Goal: Find specific page/section: Find specific page/section

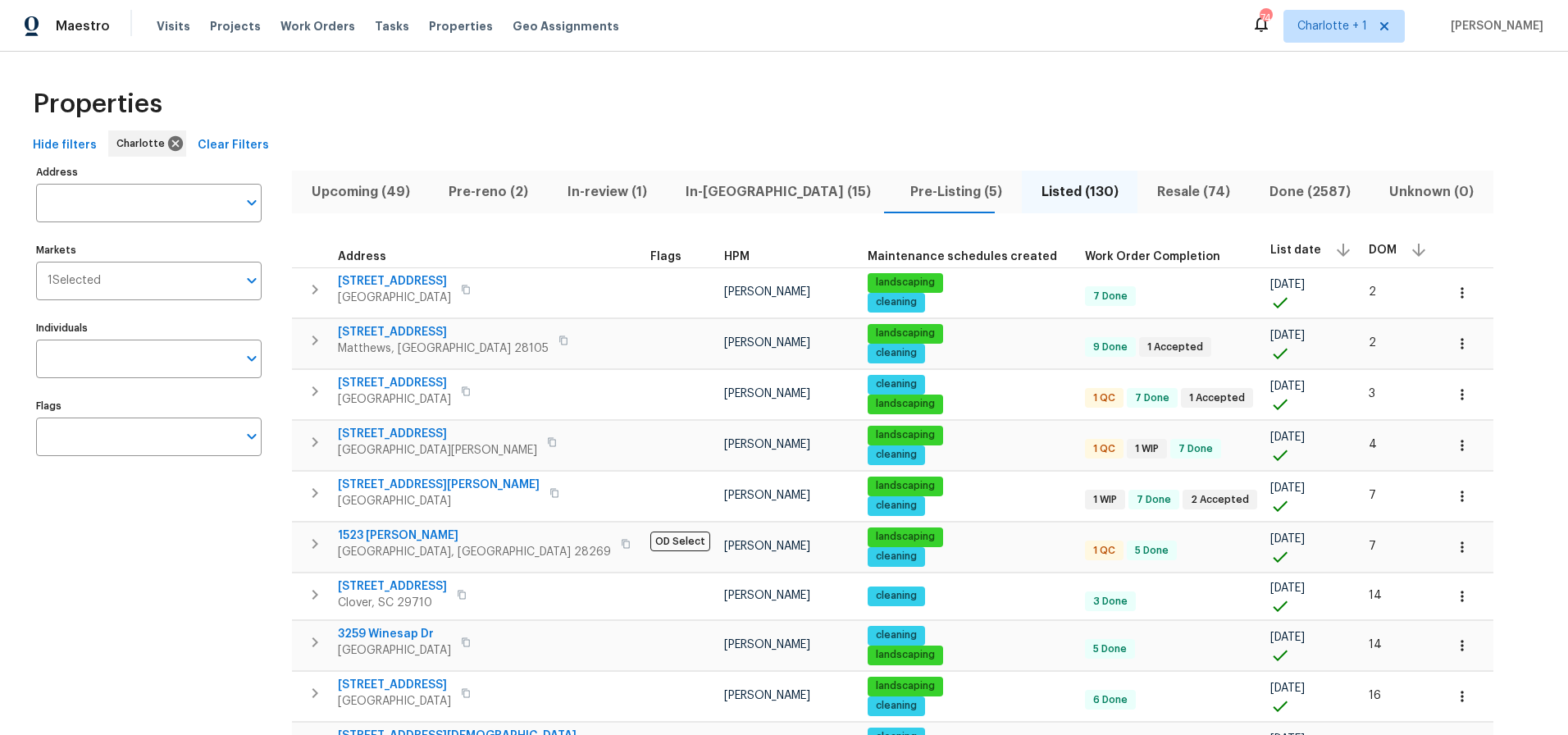
click at [1147, 190] on span "Resale (74)" at bounding box center [1194, 192] width 93 height 23
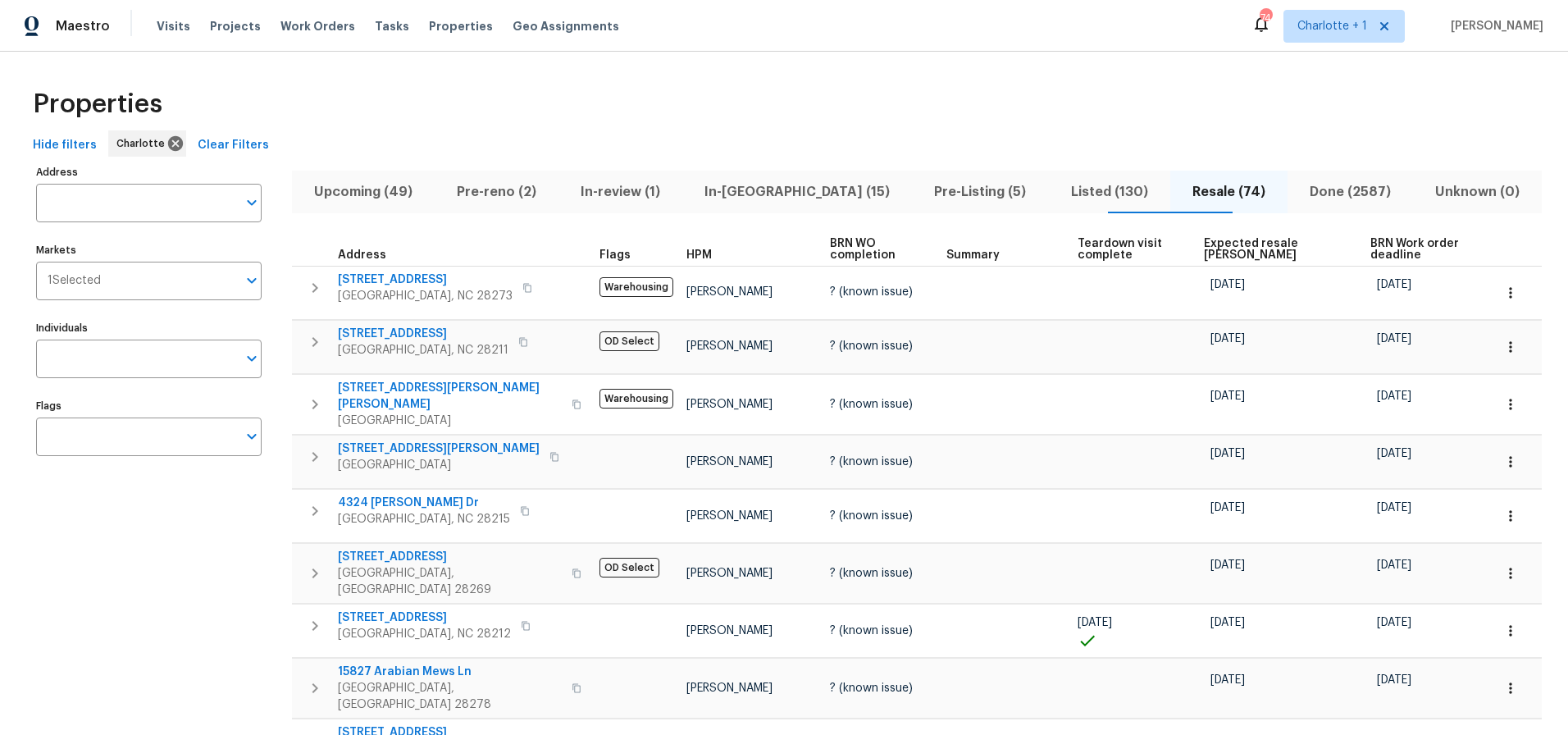
click at [1210, 234] on th "Expected resale COE" at bounding box center [1280, 250] width 166 height 34
click at [1211, 241] on span "Expected resale COE" at bounding box center [1273, 250] width 138 height 23
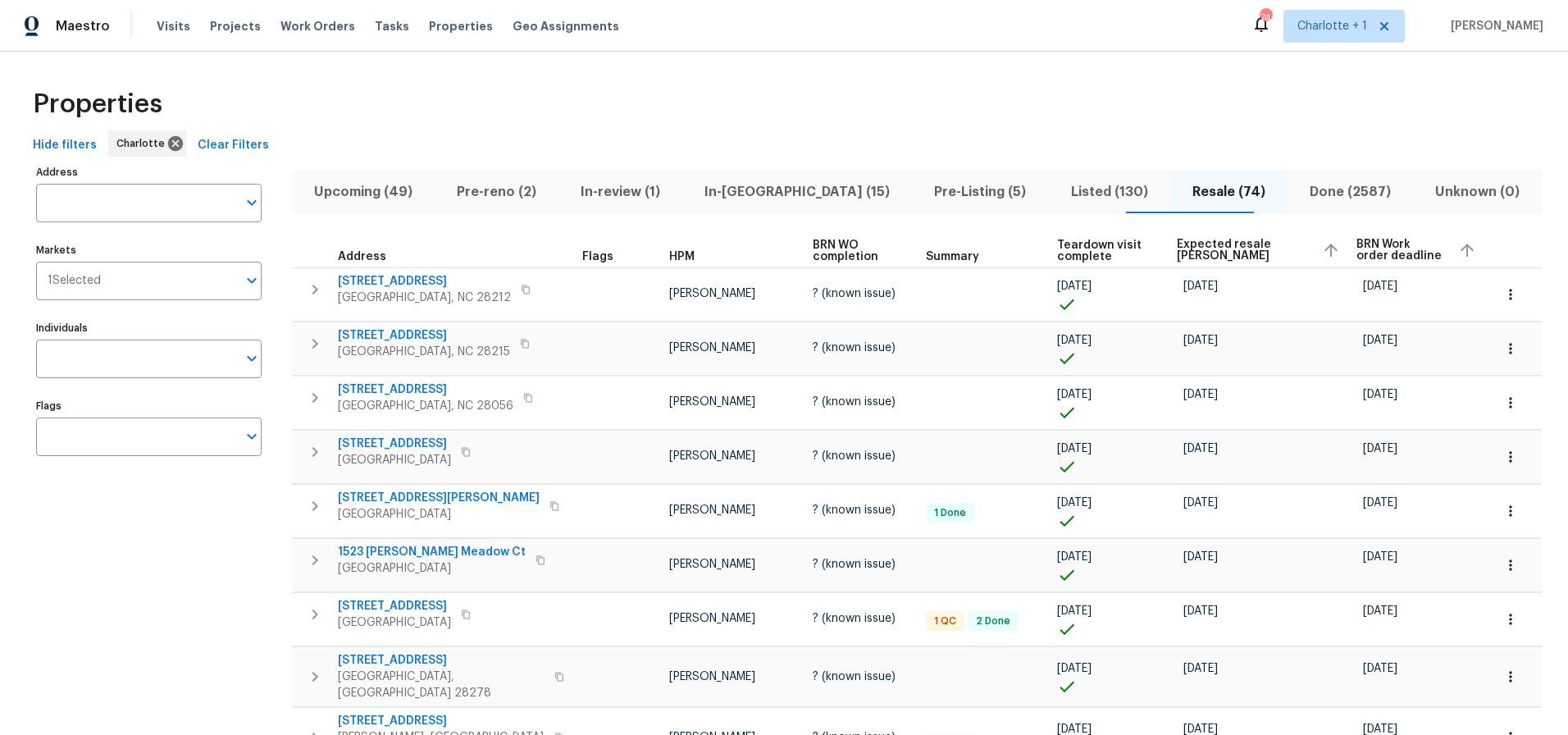
click at [1209, 242] on span "Expected resale COE" at bounding box center [1242, 251] width 132 height 23
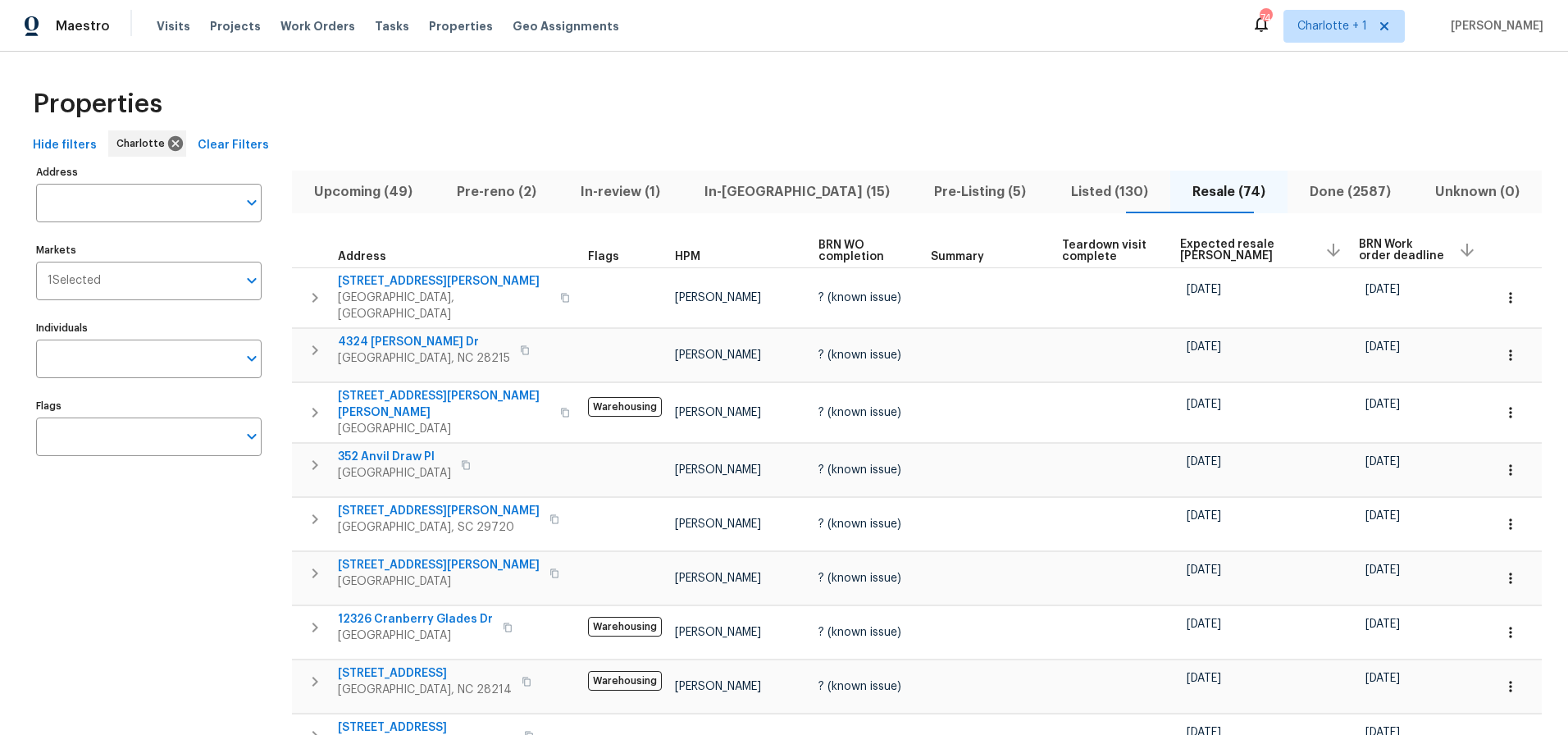
click at [565, 119] on div "Properties" at bounding box center [784, 104] width 1515 height 53
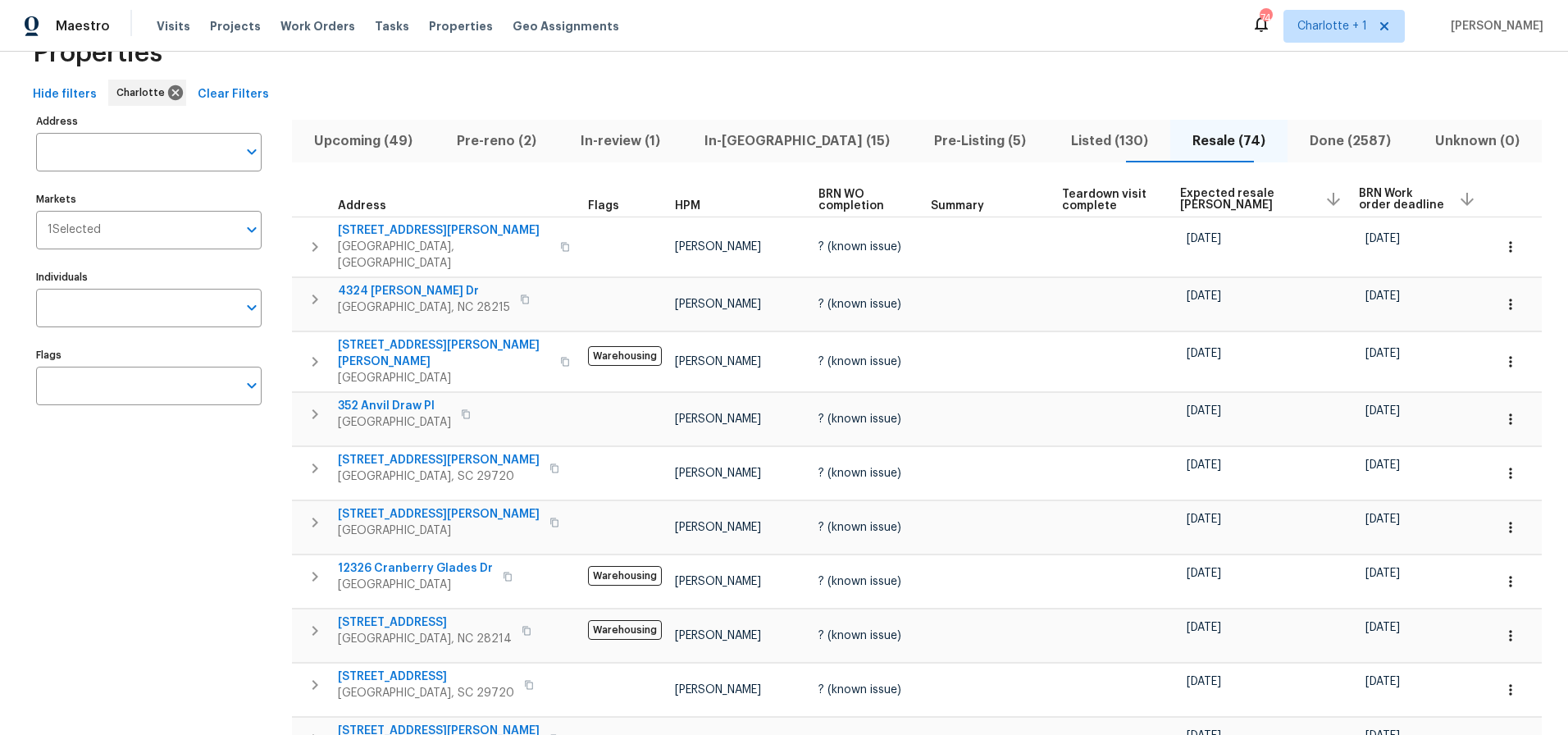
scroll to position [54, 0]
